Goal: Navigation & Orientation: Find specific page/section

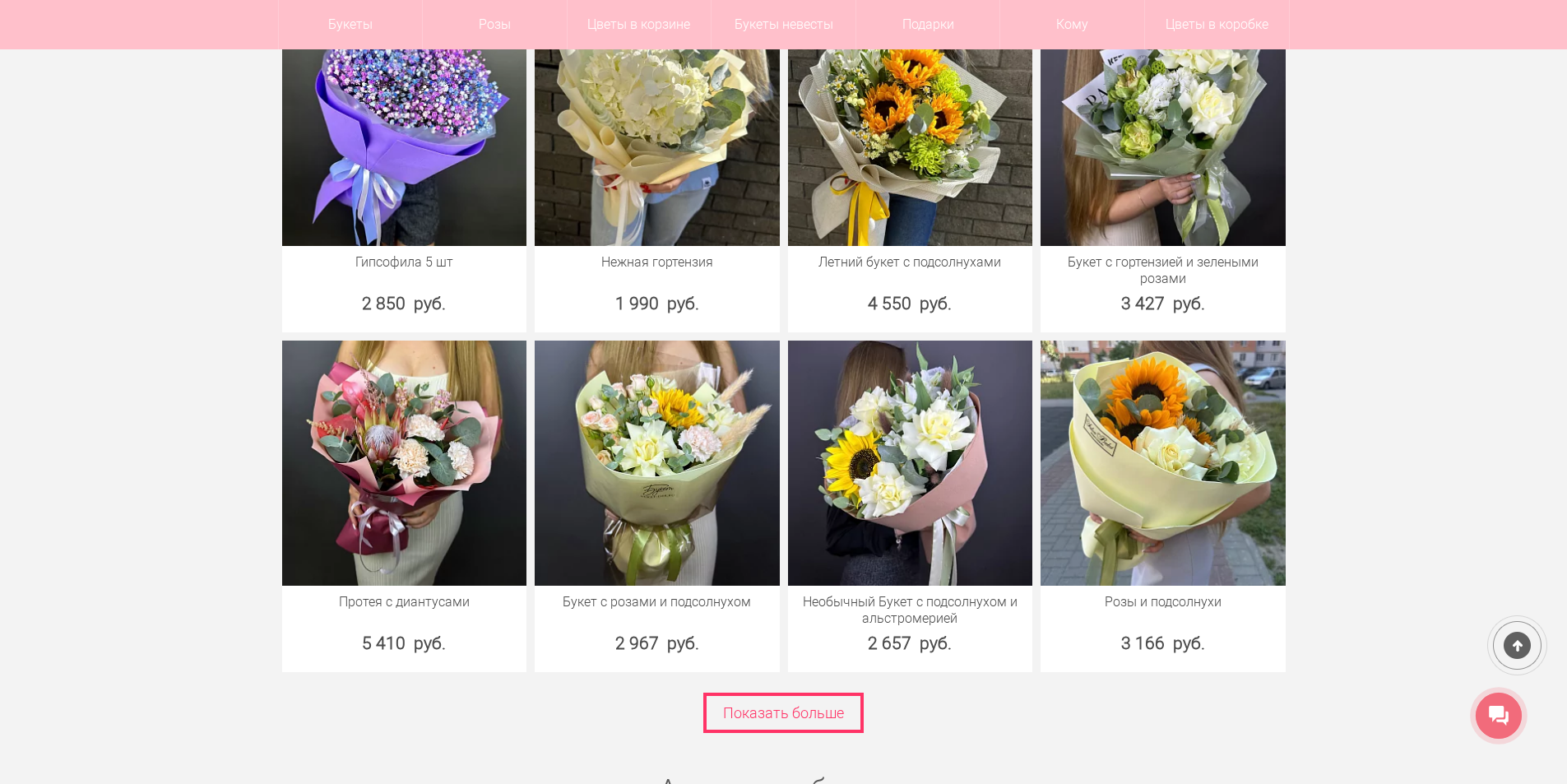
scroll to position [2220, 0]
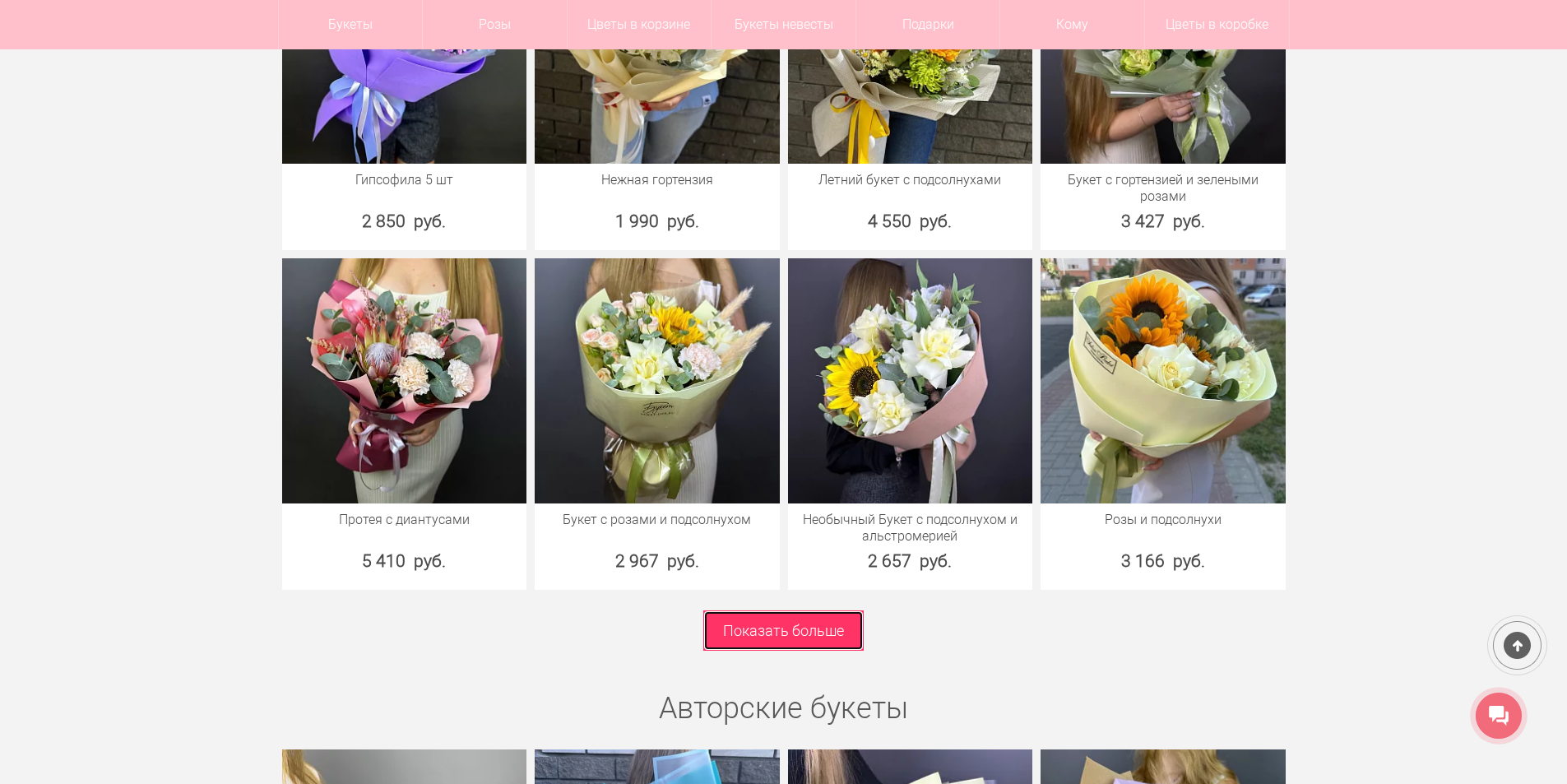
click at [829, 630] on link "Показать больше" at bounding box center [784, 630] width 160 height 40
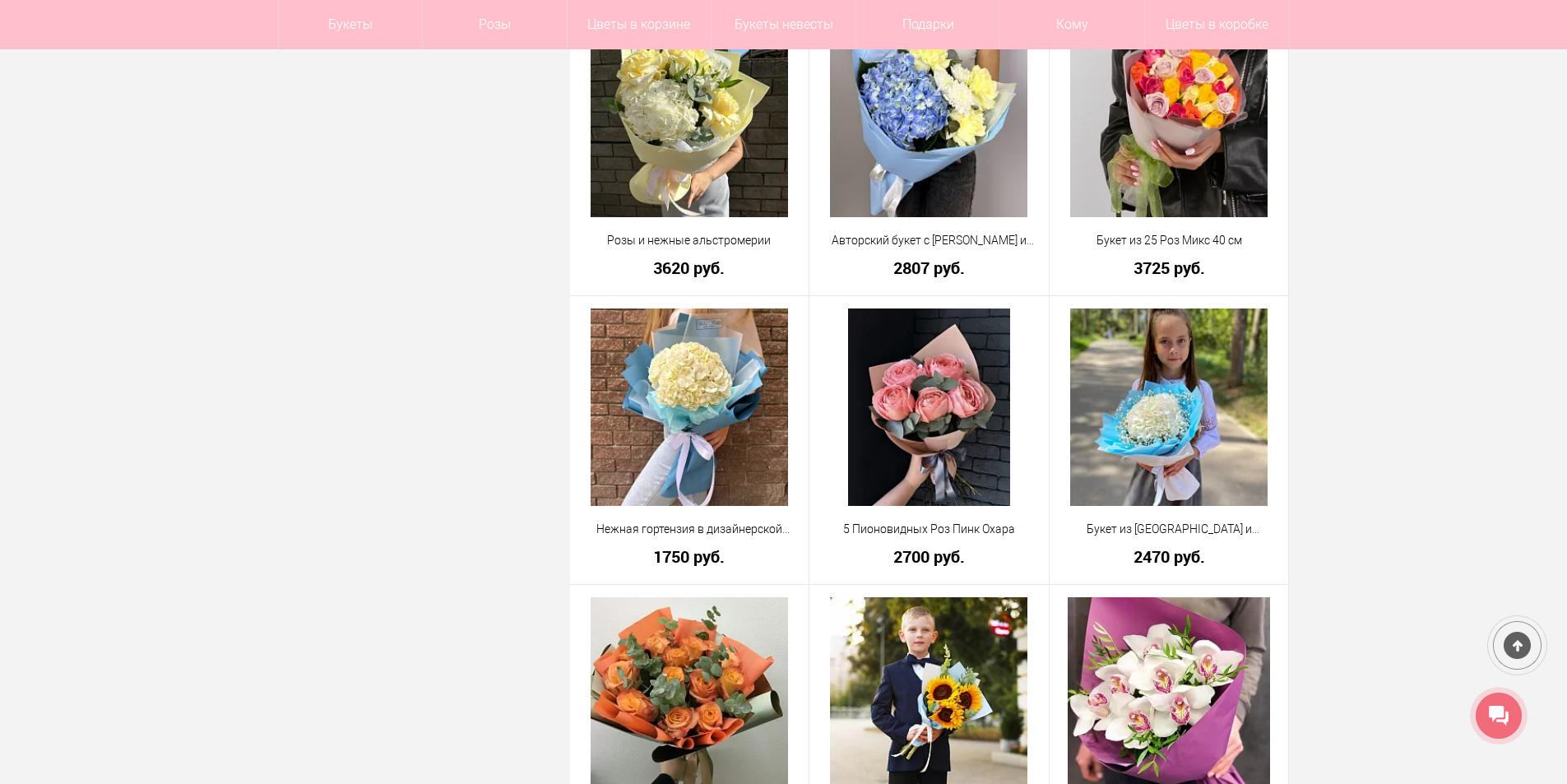
scroll to position [3536, 0]
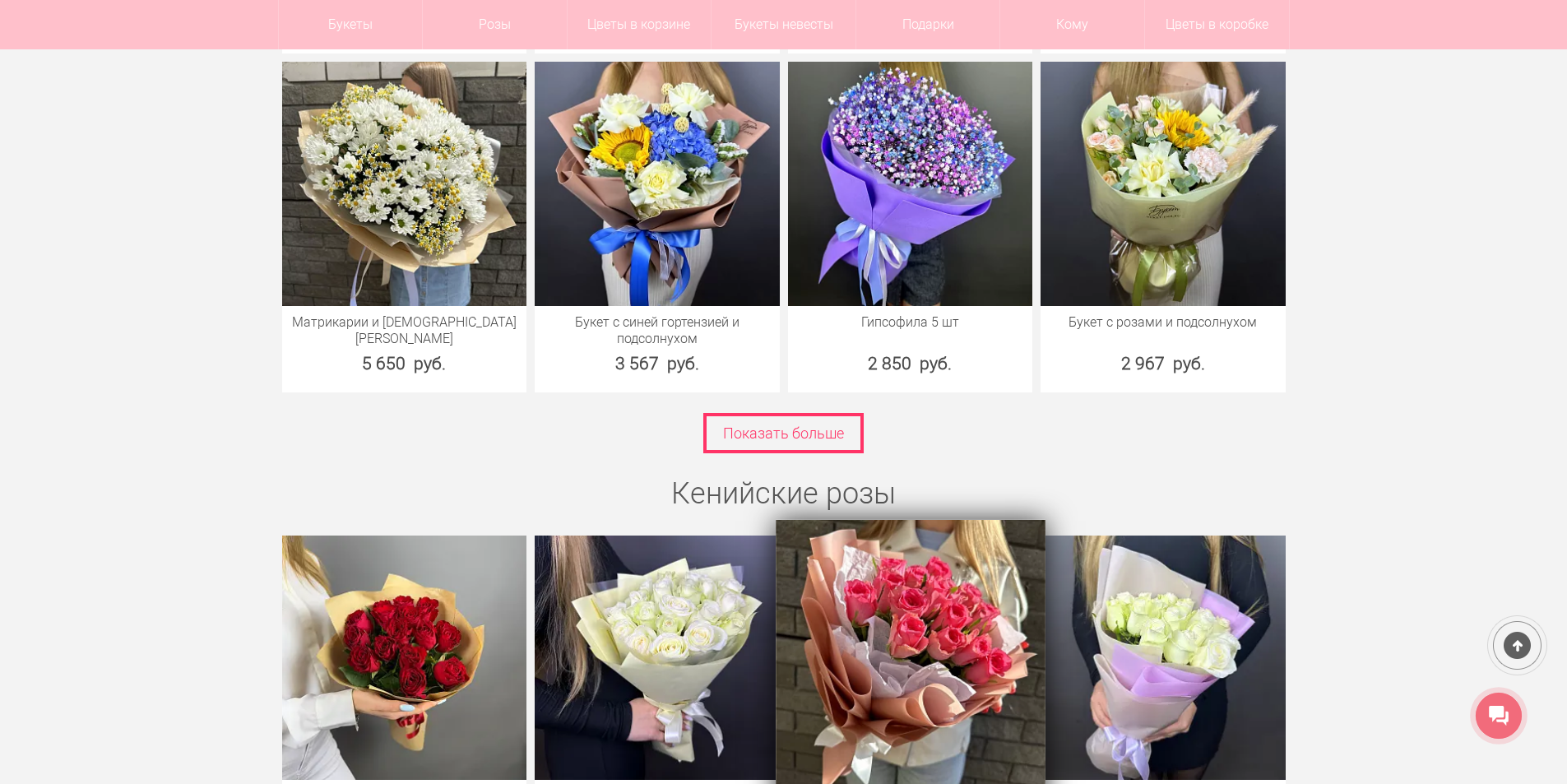
scroll to position [4605, 0]
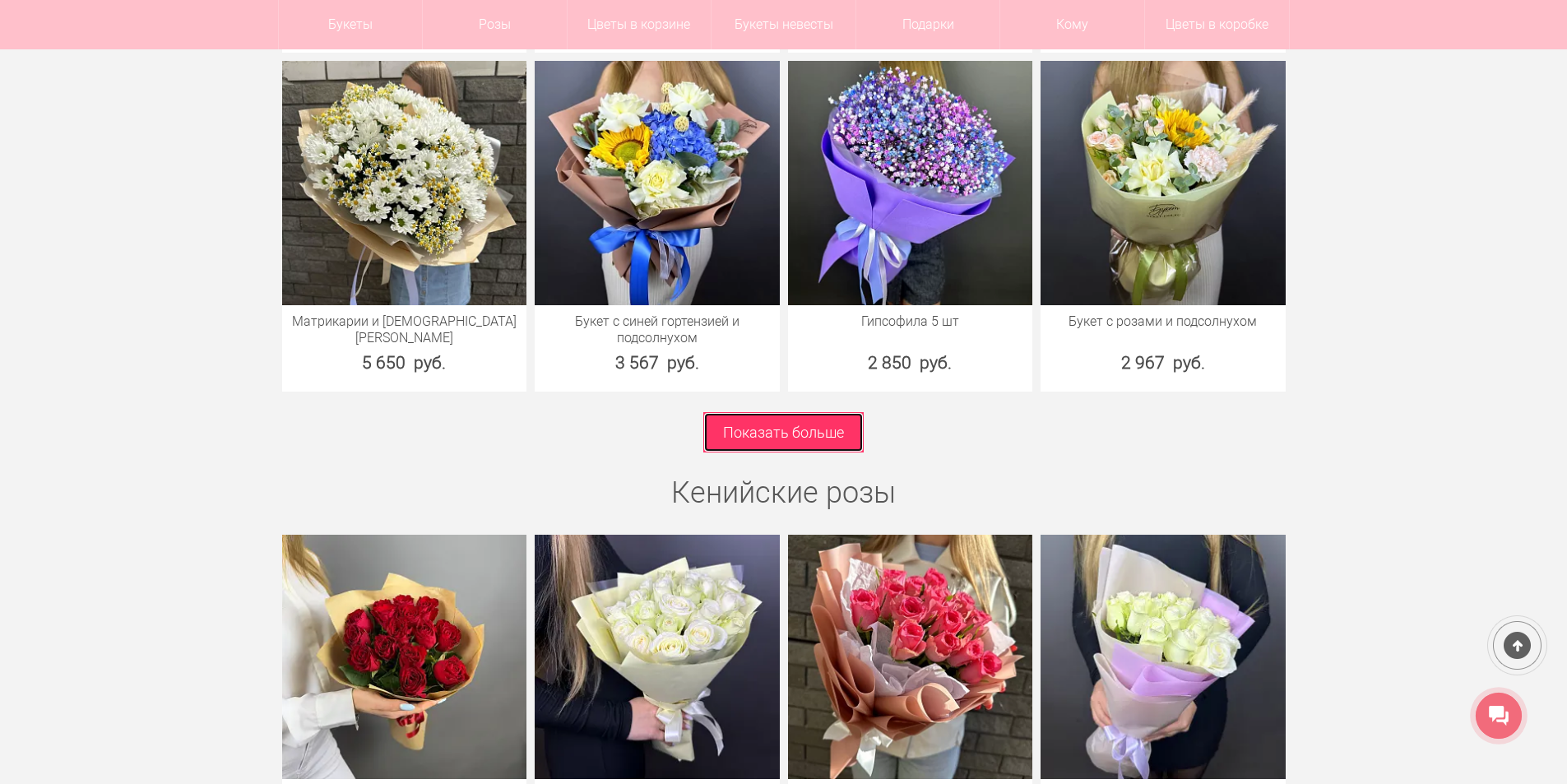
click at [832, 412] on link "Показать больше" at bounding box center [784, 432] width 160 height 40
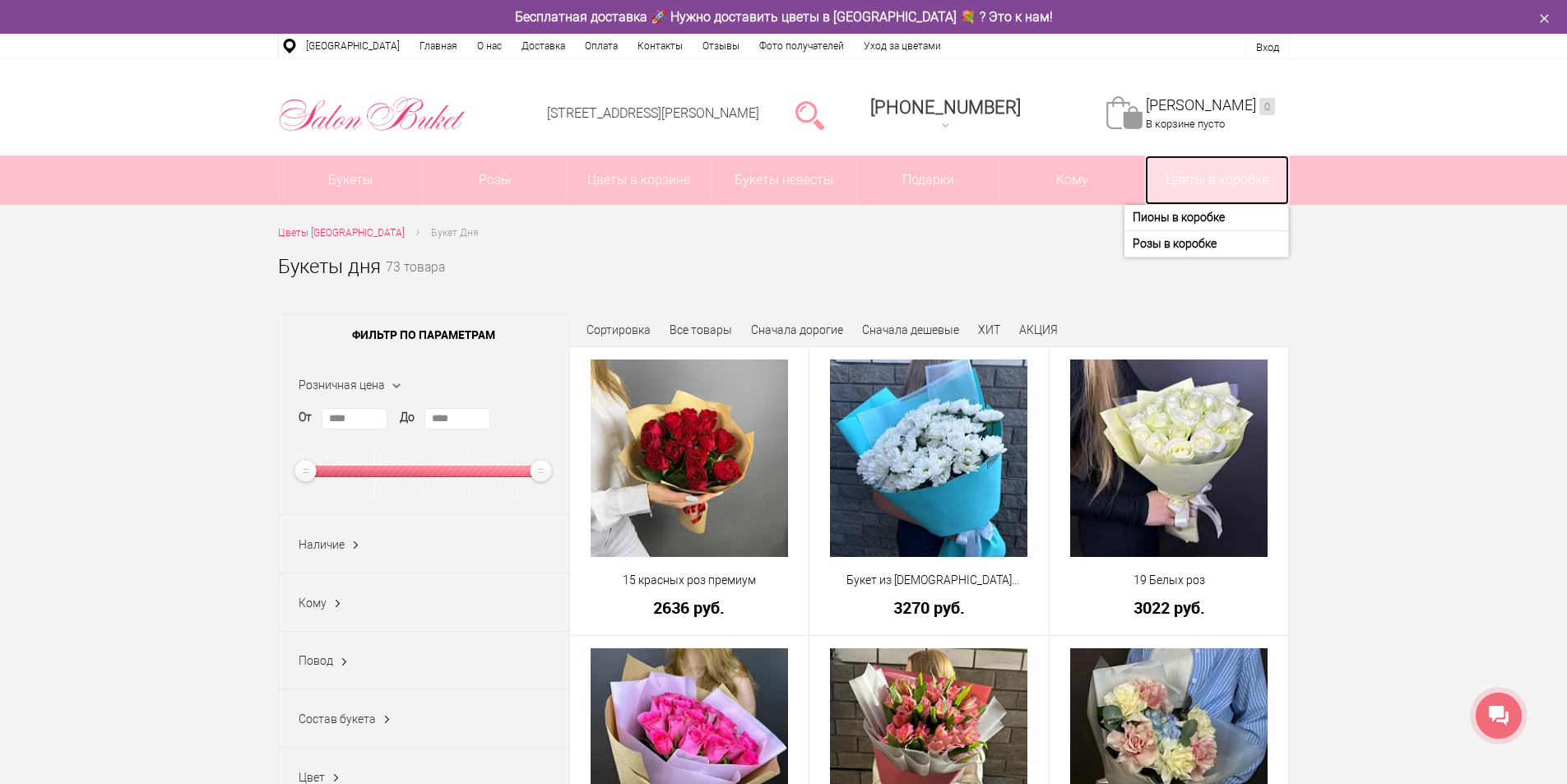
click at [1201, 178] on link "Цветы в коробке" at bounding box center [1217, 179] width 144 height 50
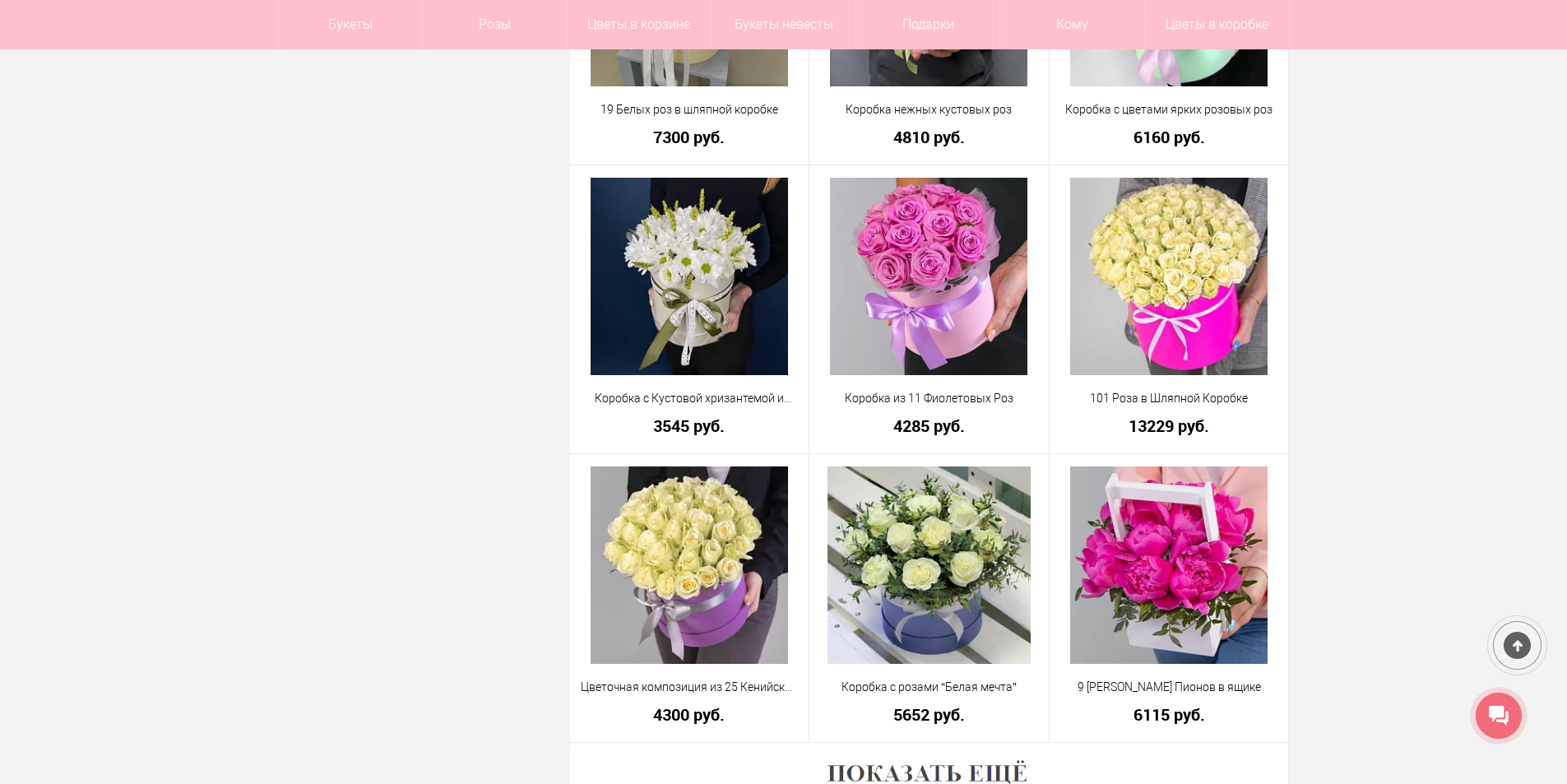
scroll to position [4851, 0]
